Goal: Information Seeking & Learning: Compare options

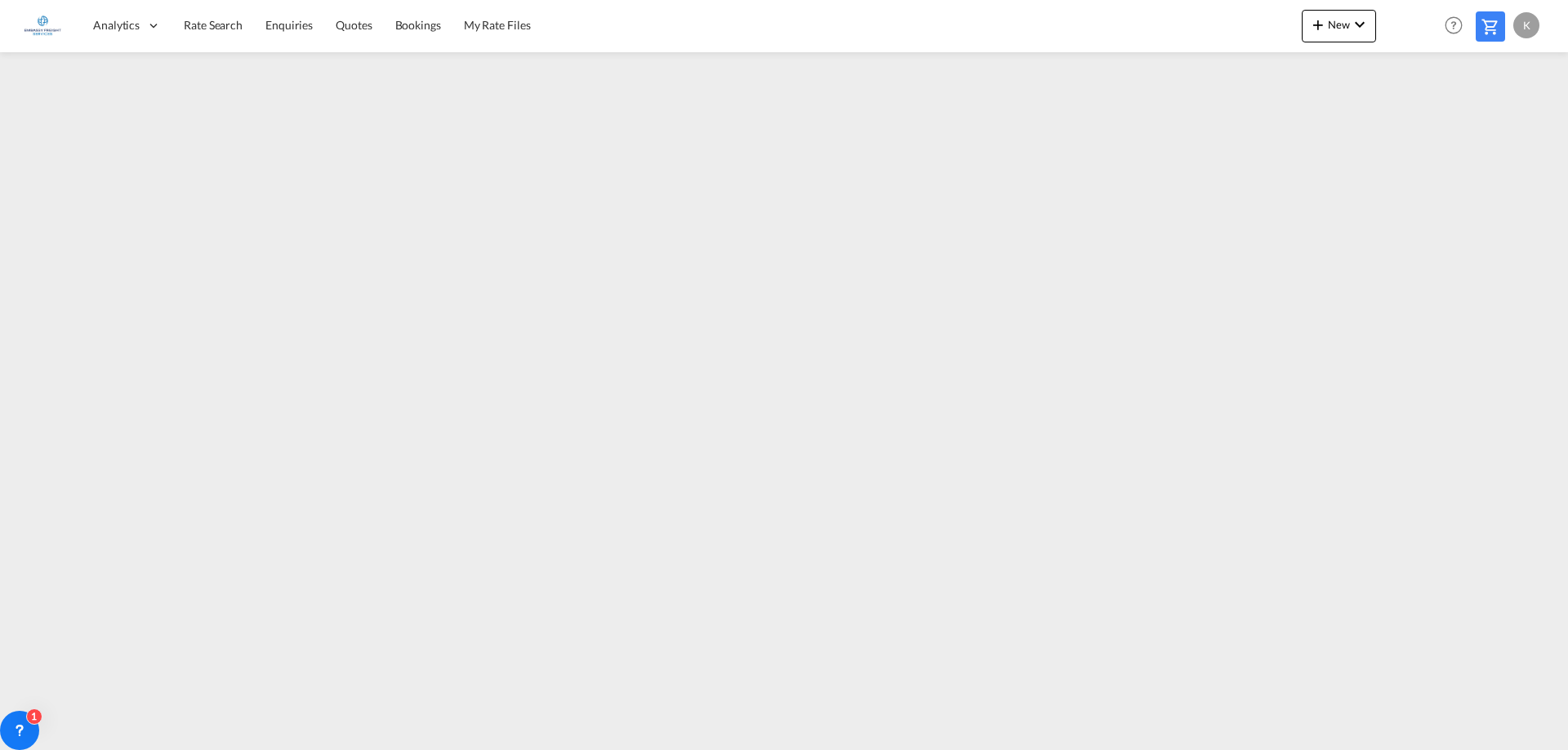
click at [38, 23] on img at bounding box center [42, 25] width 36 height 36
click at [213, 30] on span "Rate Search" at bounding box center [212, 24] width 59 height 14
